Goal: Navigation & Orientation: Find specific page/section

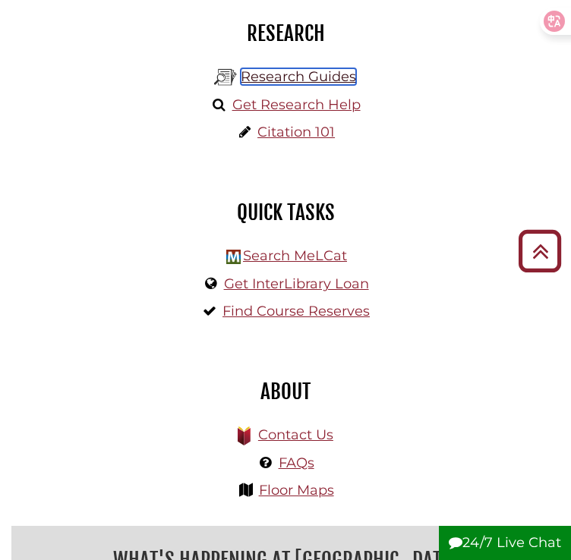
click at [285, 85] on link "Research Guides" at bounding box center [298, 76] width 115 height 17
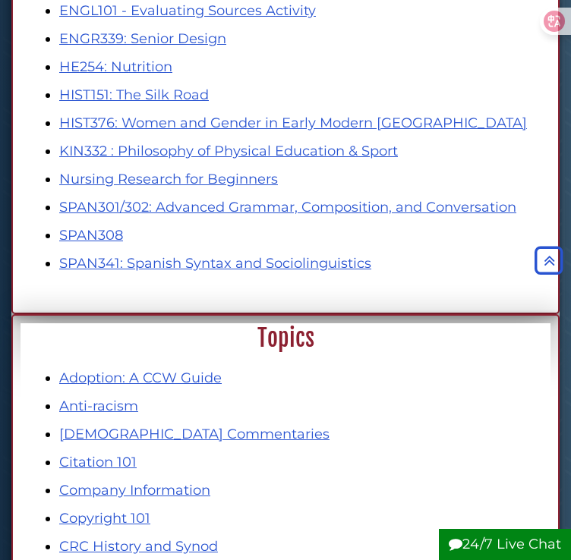
scroll to position [1487, 0]
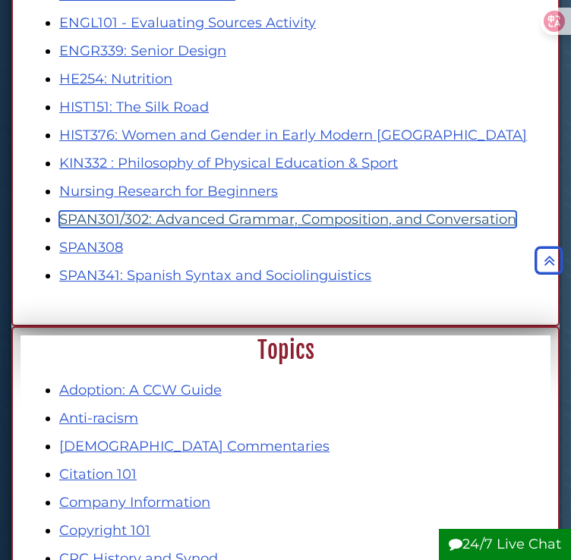
click at [277, 228] on link "SPAN301/302: Advanced Grammar, Composition, and Conversation" at bounding box center [287, 219] width 457 height 17
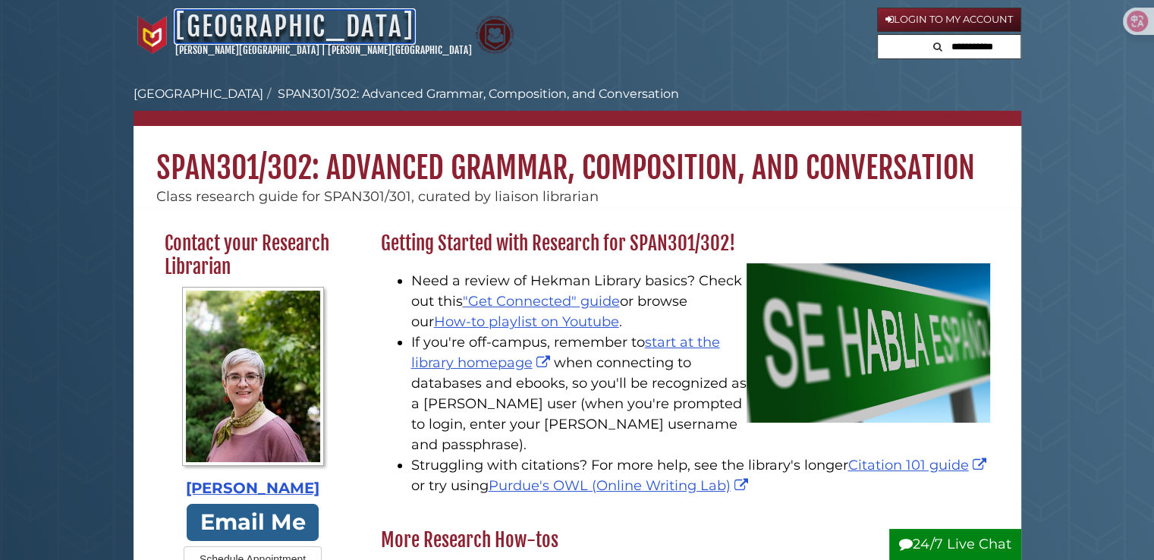
click at [228, 16] on link "[GEOGRAPHIC_DATA]" at bounding box center [294, 26] width 239 height 33
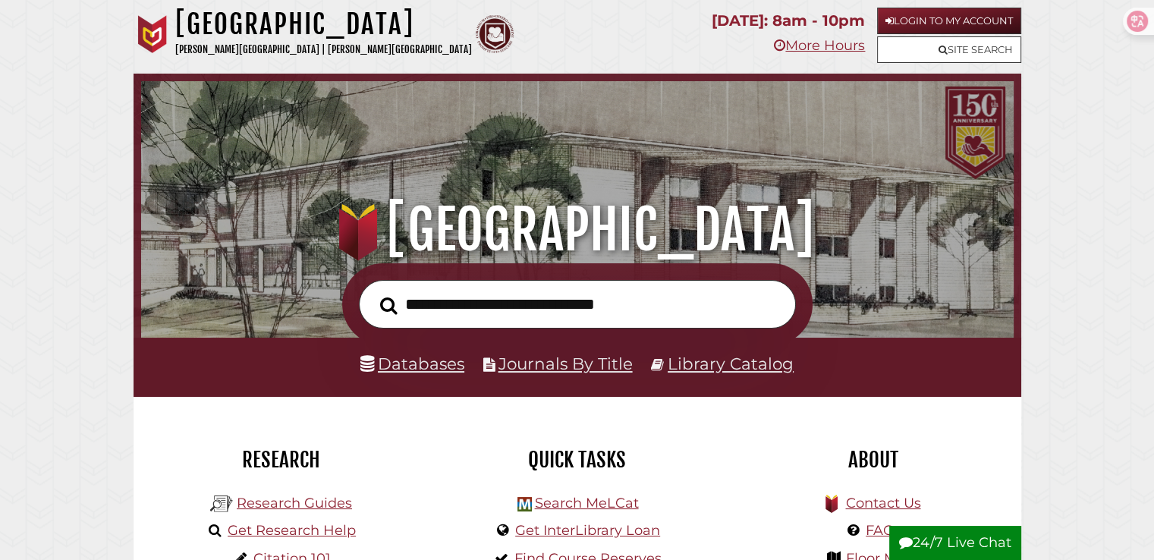
scroll to position [233, 0]
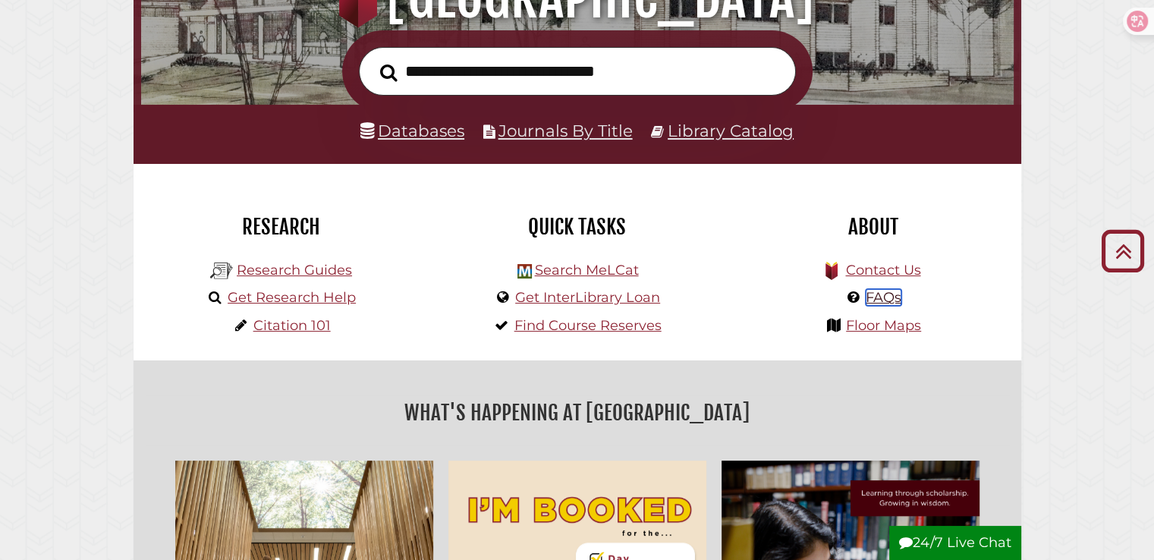
click at [879, 300] on link "FAQs" at bounding box center [884, 297] width 36 height 17
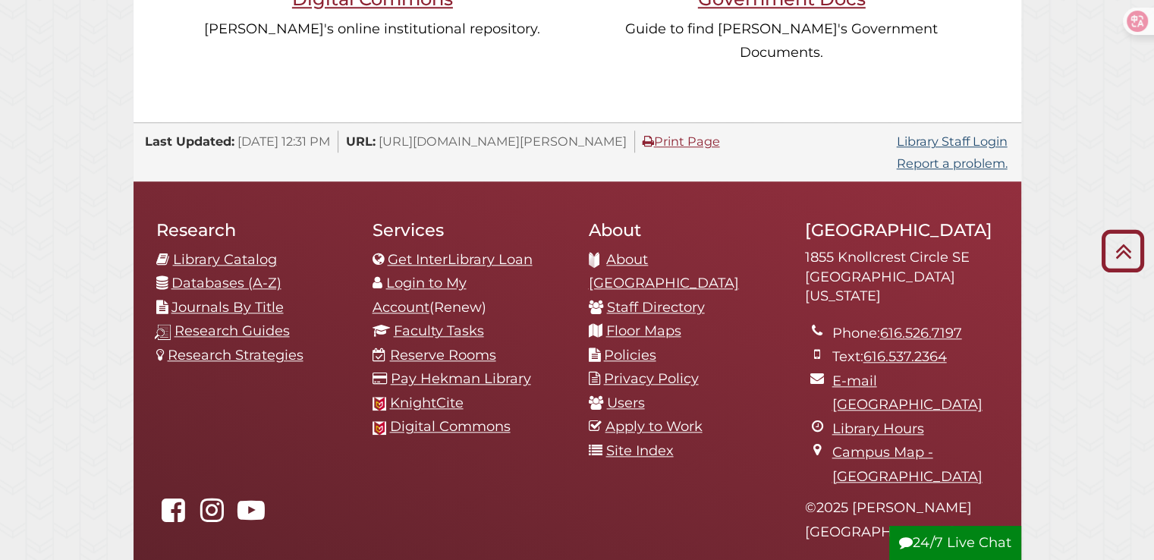
scroll to position [1651, 0]
